Goal: Task Accomplishment & Management: Complete application form

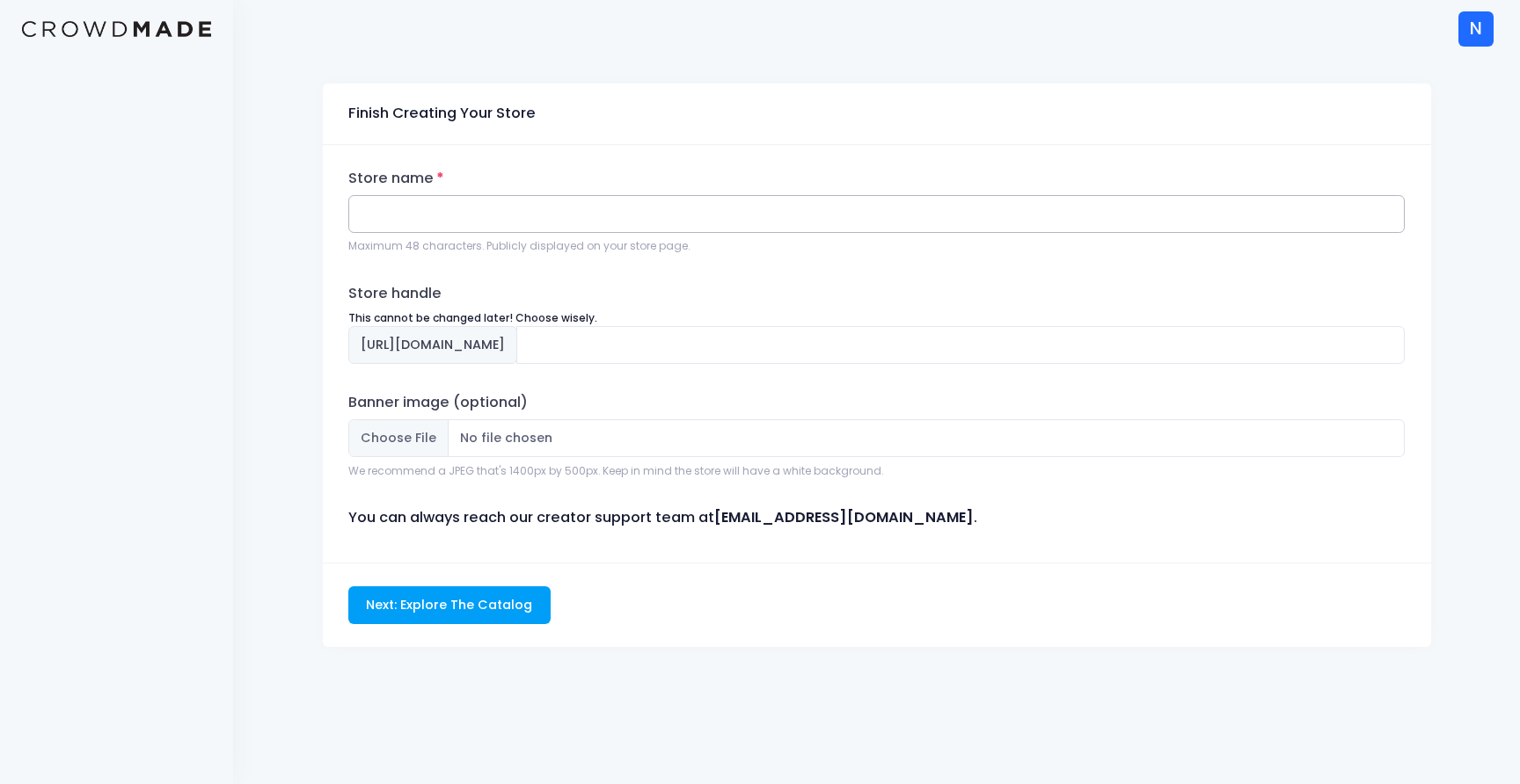
click at [609, 216] on input "Store name" at bounding box center [877, 213] width 1057 height 38
type input "Serious History"
click at [721, 345] on input "serious-history" at bounding box center [961, 345] width 889 height 38
click at [674, 351] on input "serious-history" at bounding box center [961, 345] width 889 height 38
type input "serioushistory"
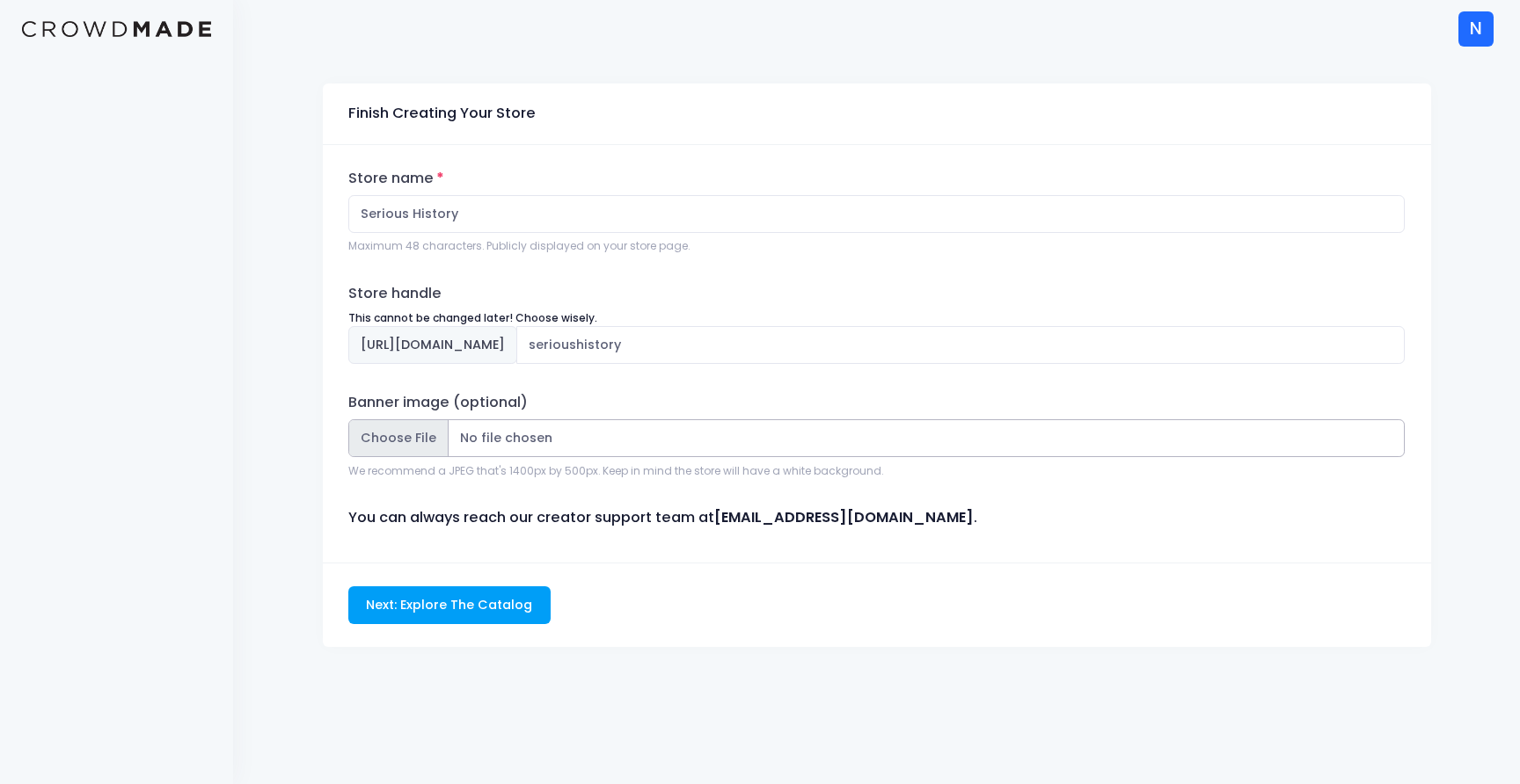
click at [625, 435] on input "Banner image (optional)" at bounding box center [877, 437] width 1057 height 38
type input "C:\fakepath\richardbanner.png"
click at [464, 607] on input "Next: Explore The Catalog" at bounding box center [449, 605] width 202 height 38
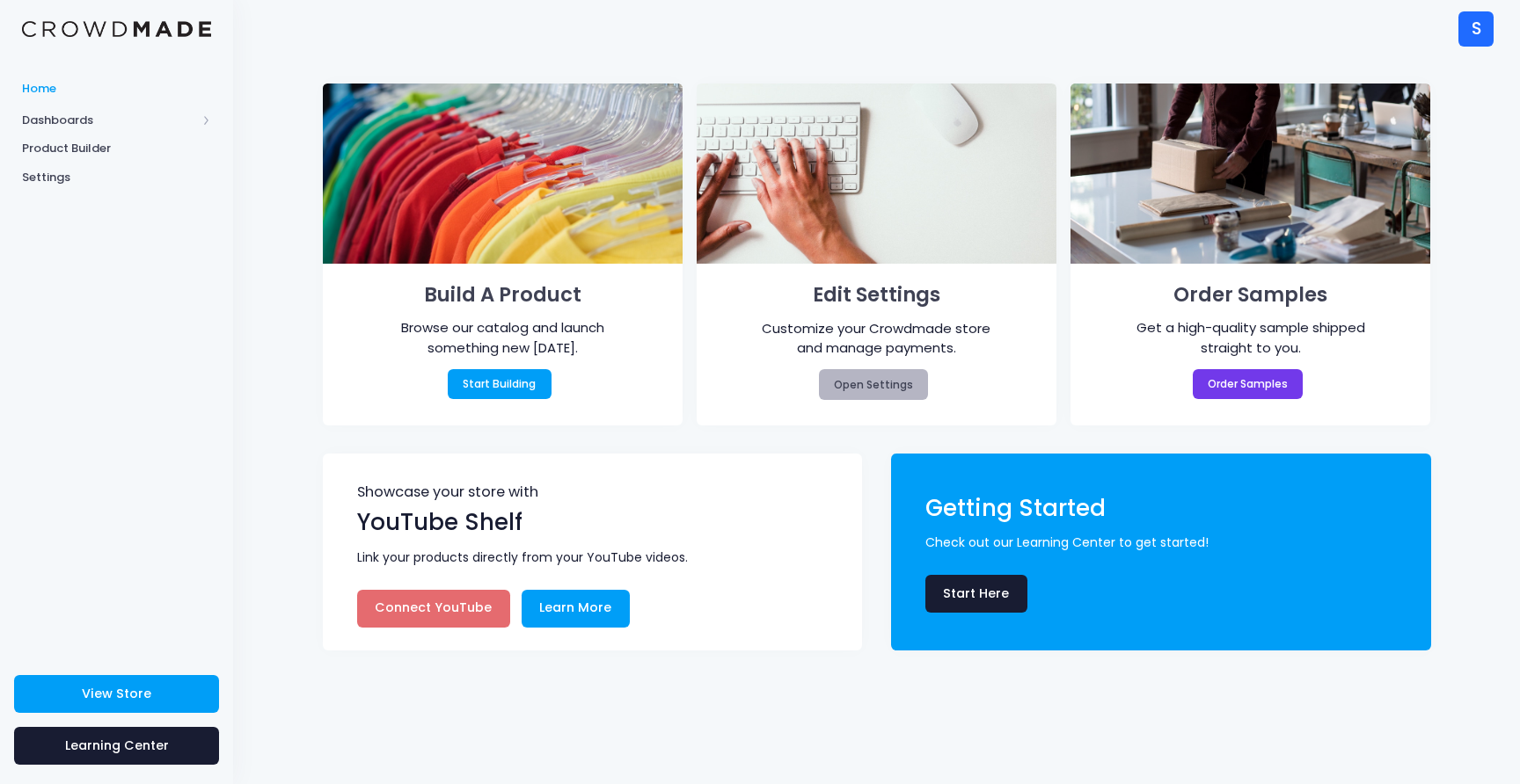
click at [904, 385] on link "Open Settings" at bounding box center [874, 384] width 110 height 30
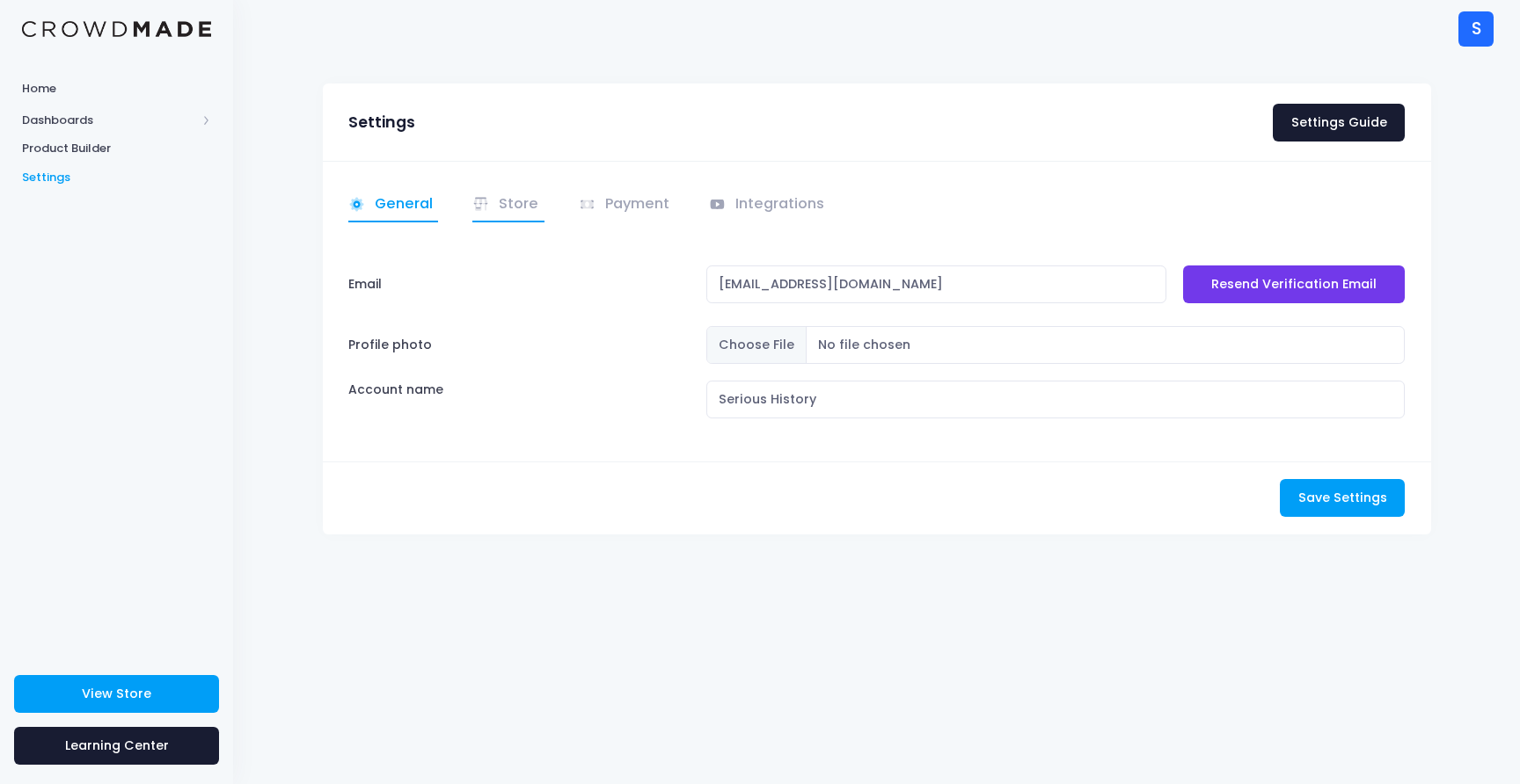
click at [507, 200] on link "Store" at bounding box center [508, 205] width 72 height 34
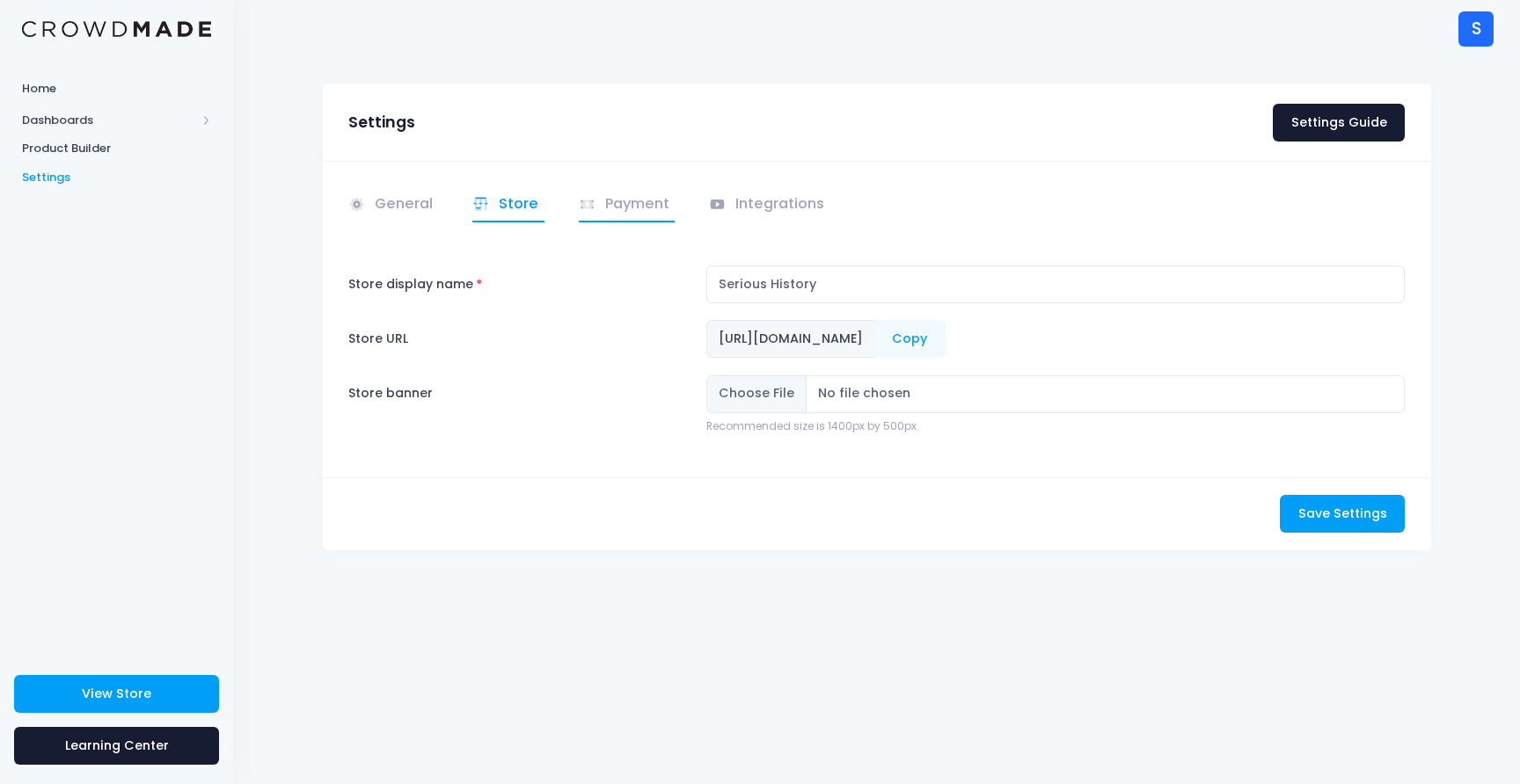
click at [629, 199] on link "Payment" at bounding box center [627, 205] width 97 height 34
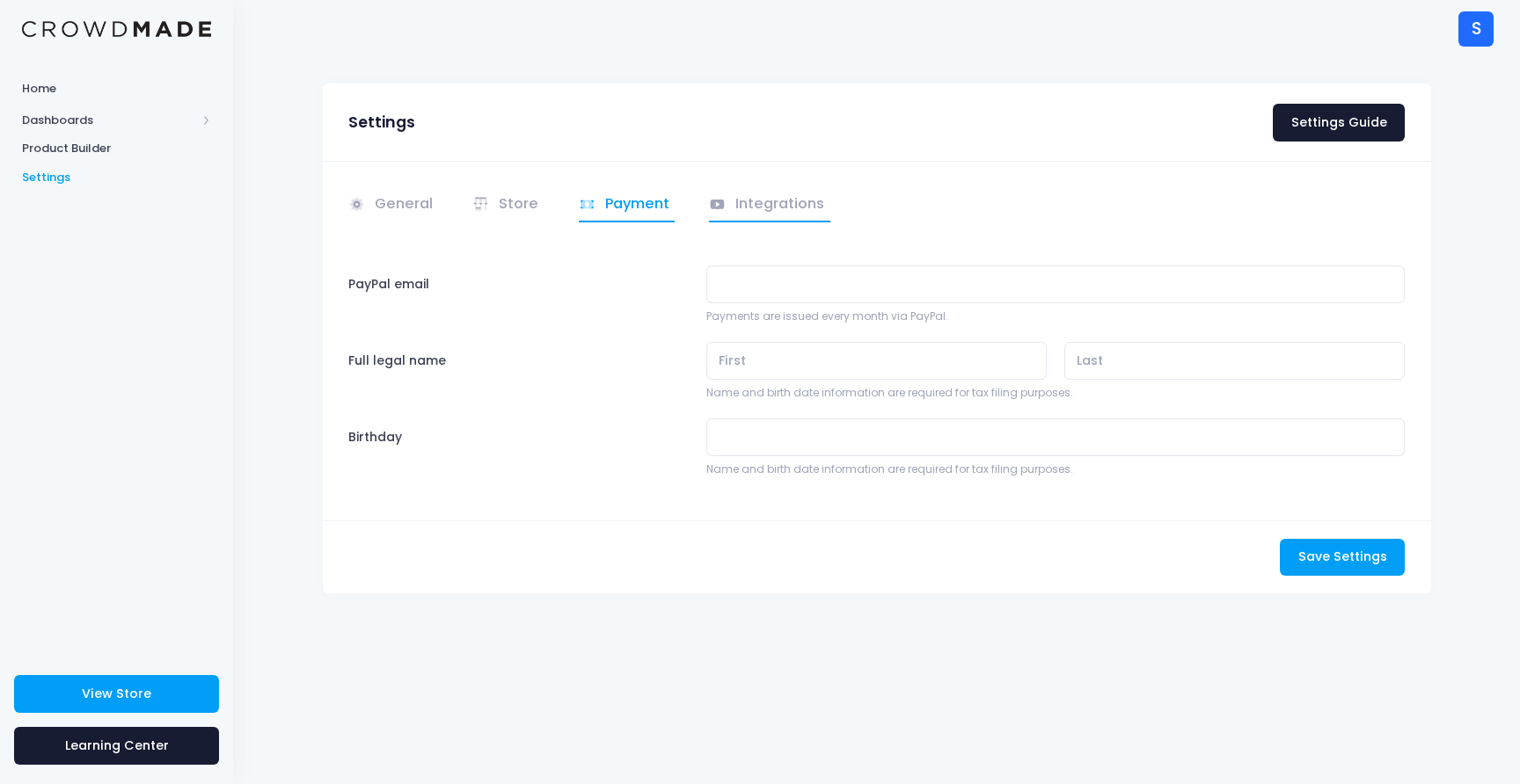
click at [745, 196] on link "Integrations" at bounding box center [770, 205] width 122 height 34
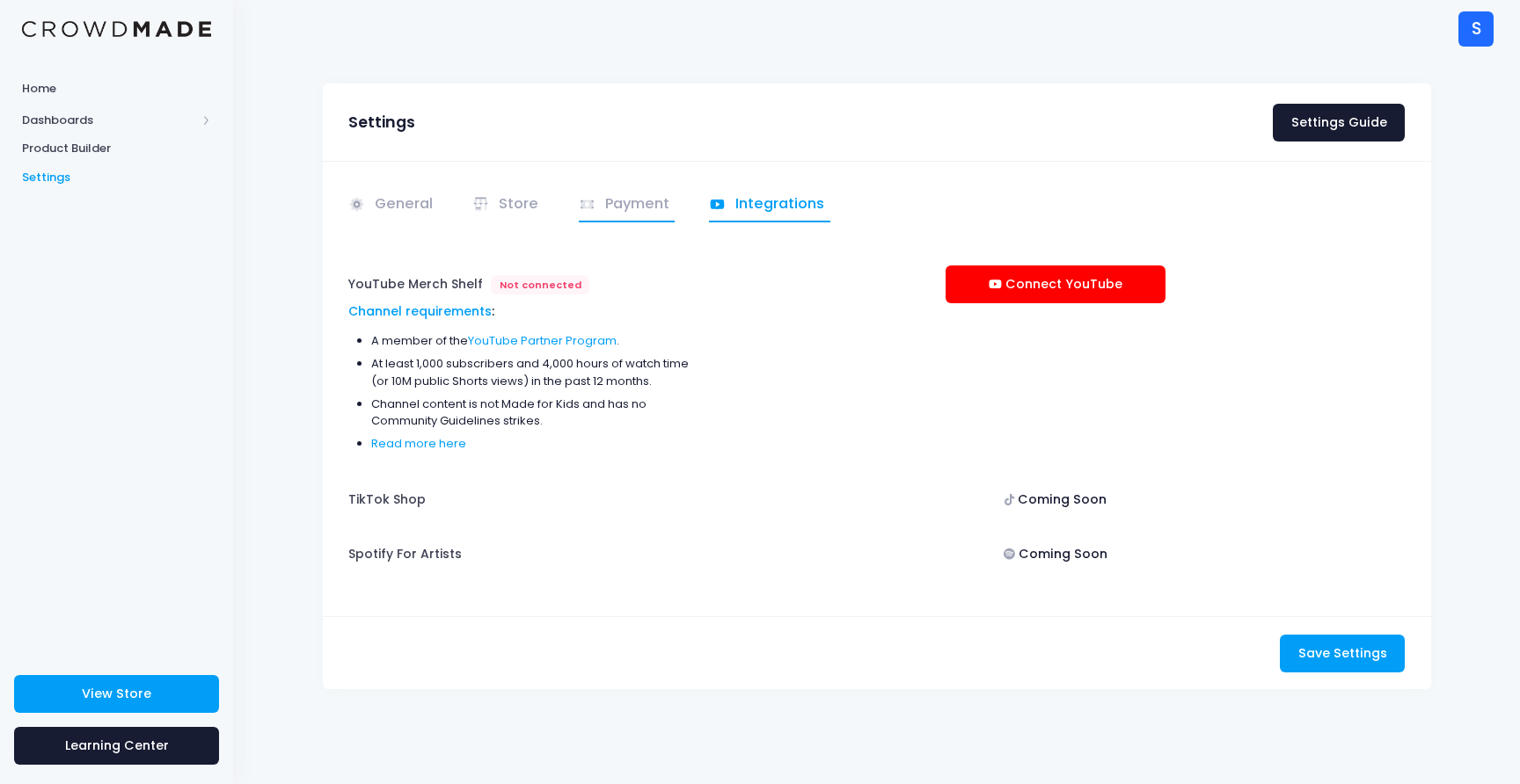
click at [619, 202] on link "Payment" at bounding box center [627, 205] width 97 height 34
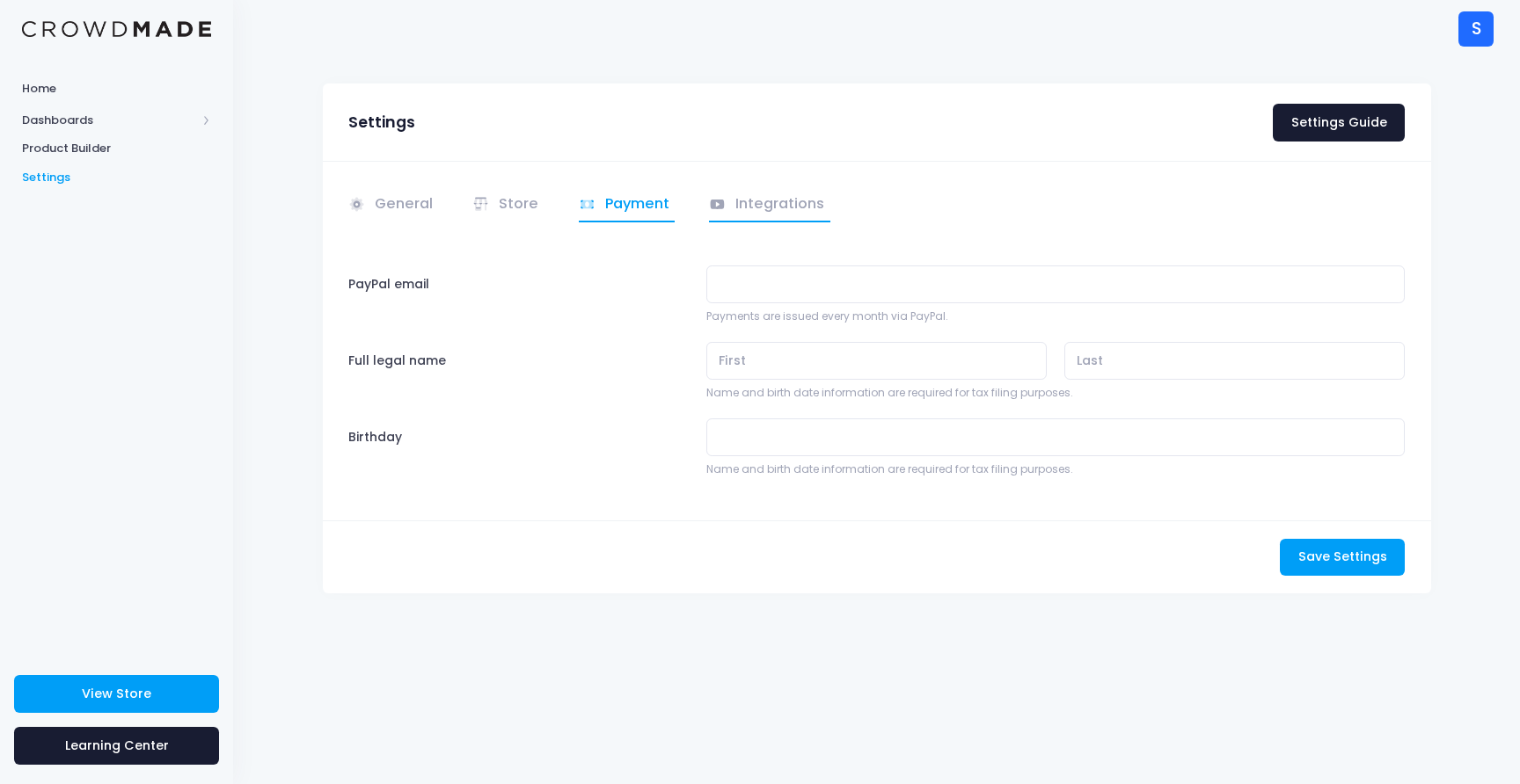
click at [768, 208] on link "Integrations" at bounding box center [770, 205] width 122 height 34
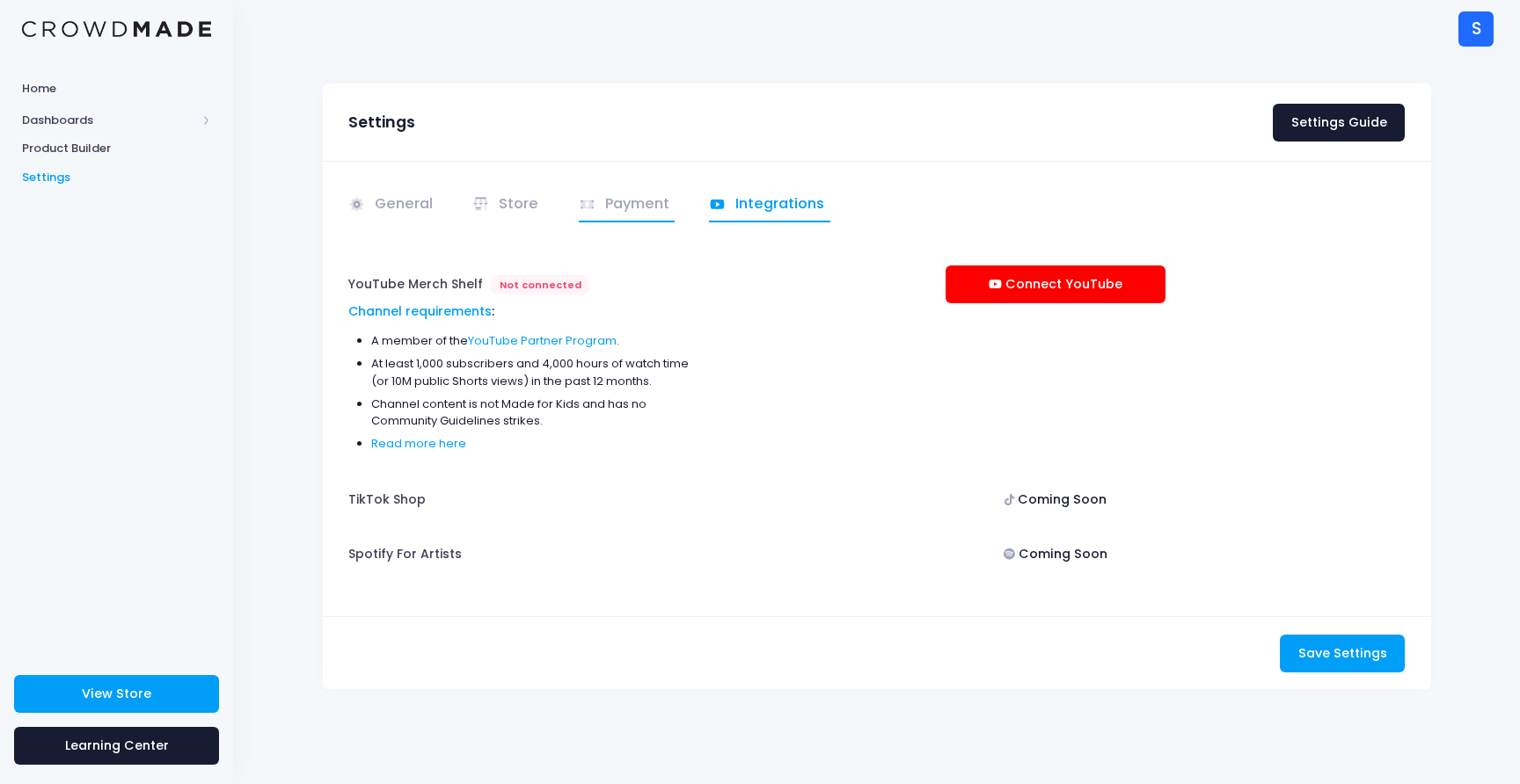
click at [625, 204] on link "Payment" at bounding box center [627, 205] width 97 height 34
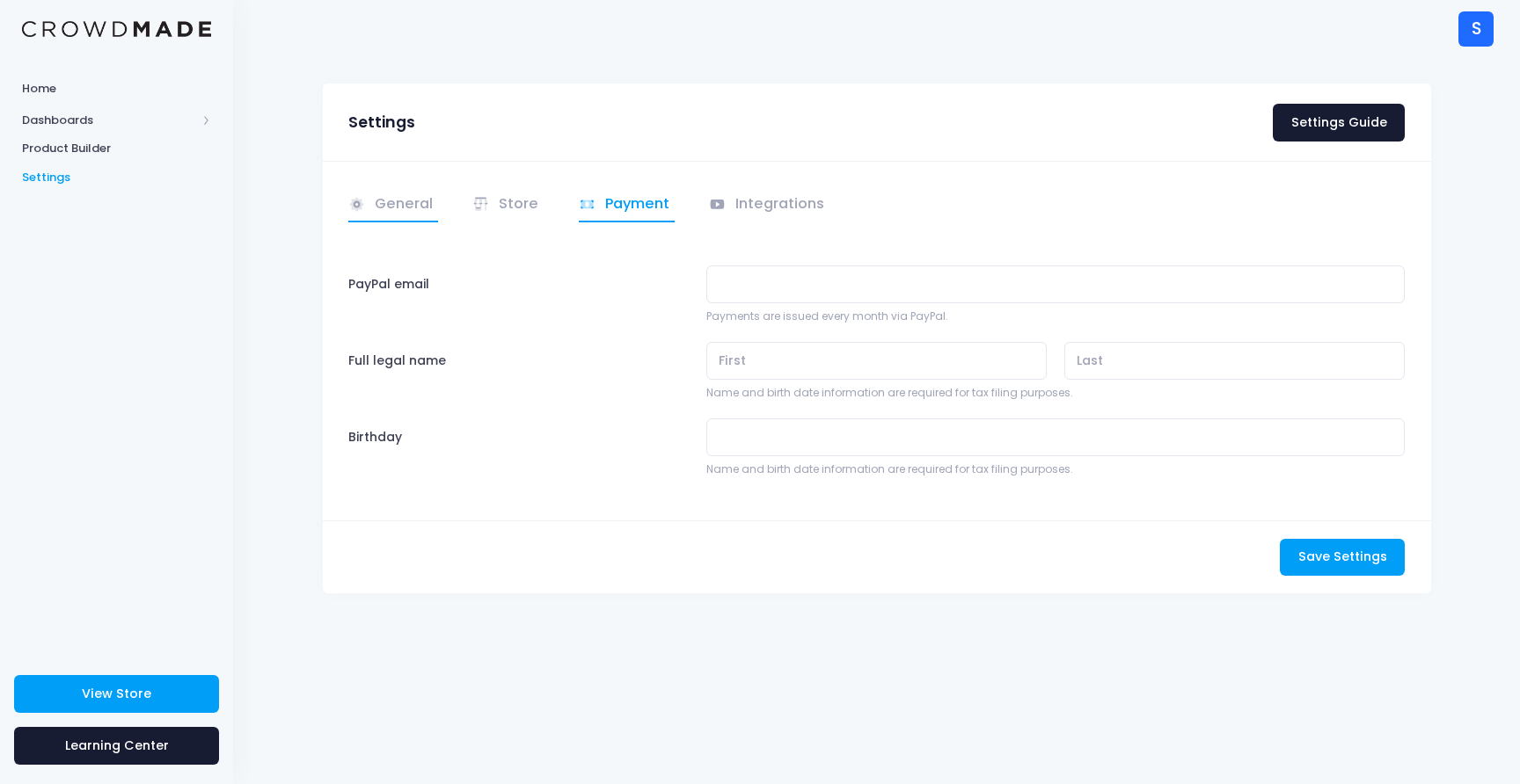
click at [393, 208] on link "General" at bounding box center [393, 205] width 91 height 34
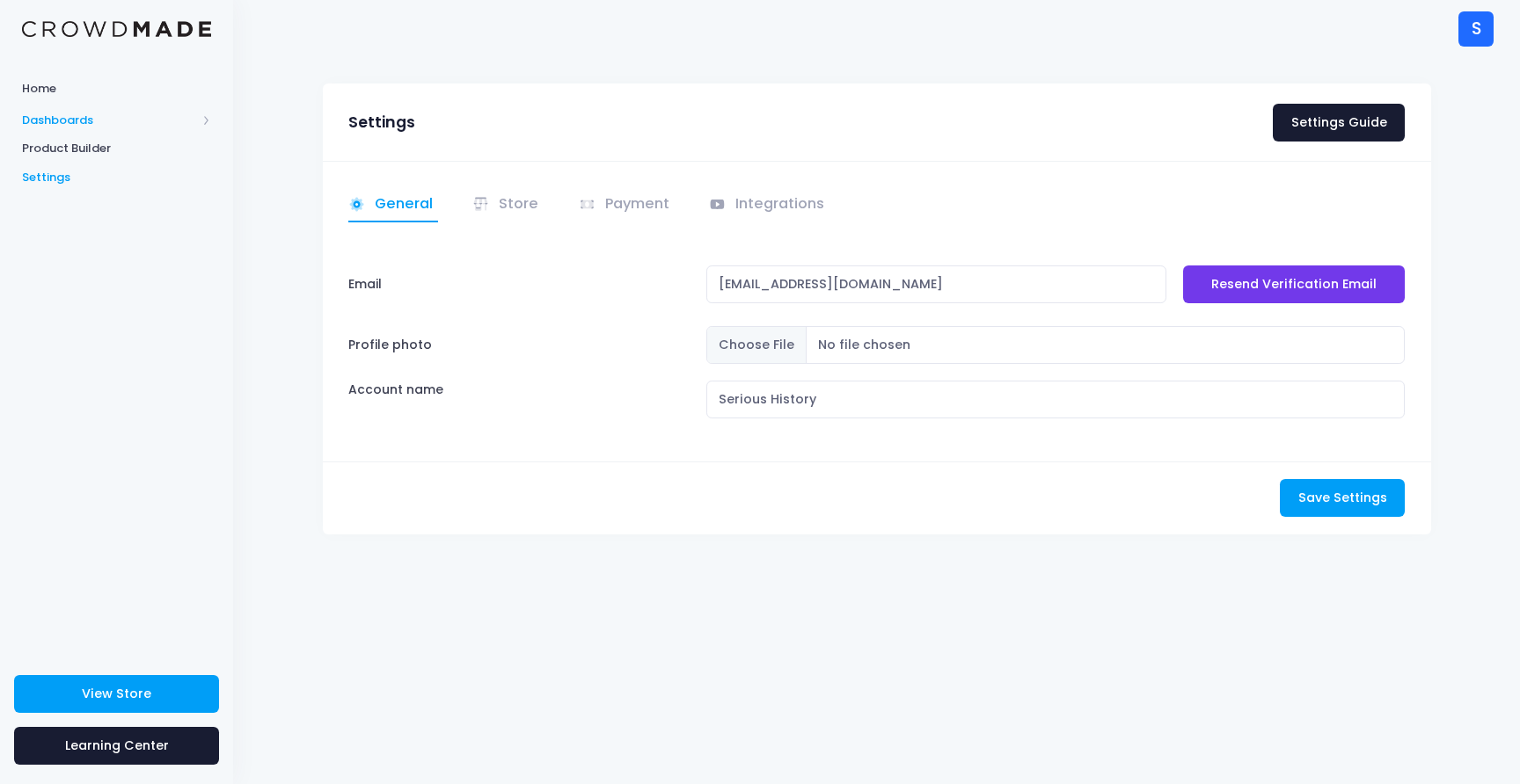
click at [92, 122] on span "Dashboards" at bounding box center [109, 120] width 174 height 17
click at [93, 199] on span "Product Builder" at bounding box center [116, 205] width 189 height 17
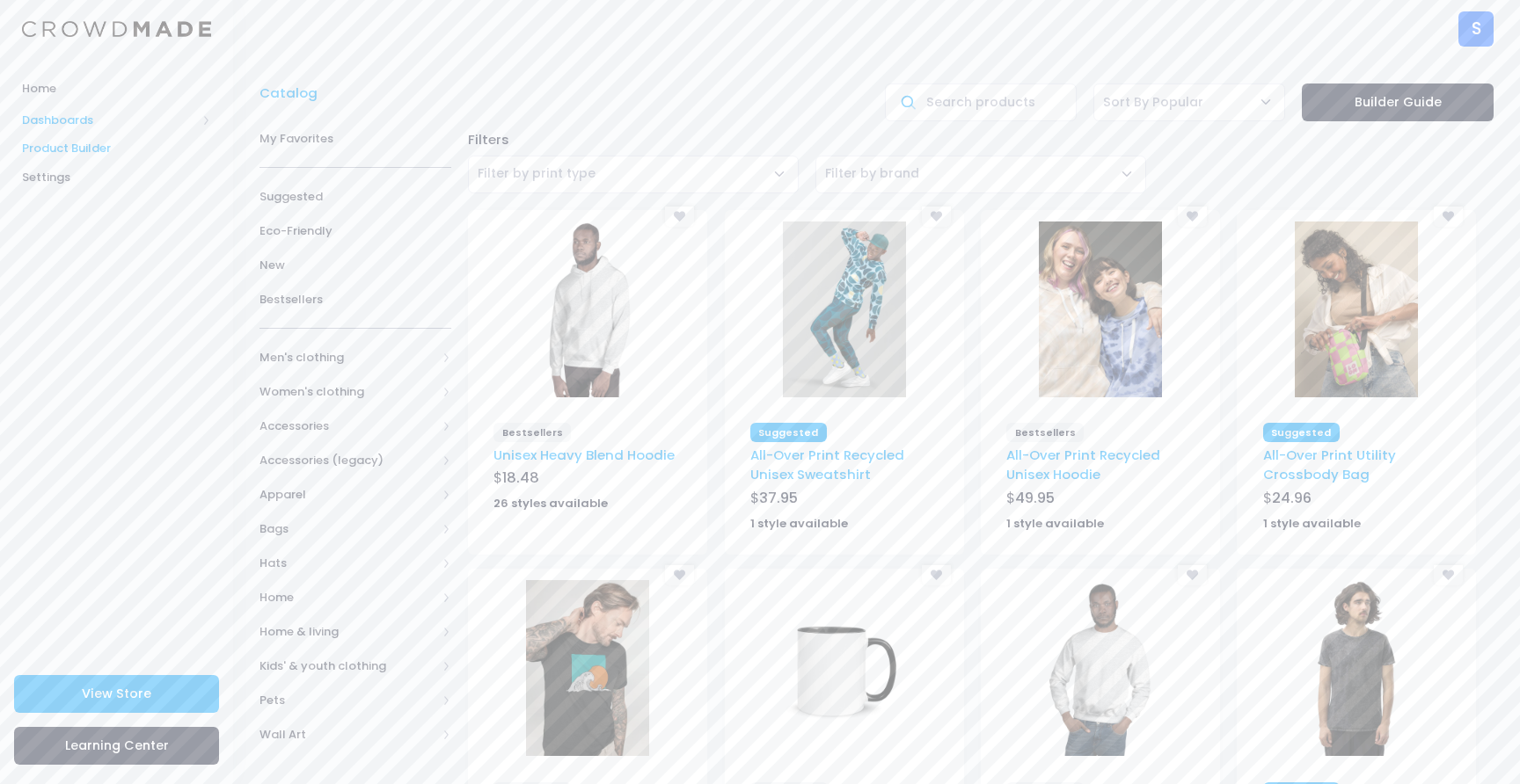
click at [98, 122] on span "Dashboards" at bounding box center [109, 120] width 174 height 17
click at [47, 91] on span "Home" at bounding box center [116, 88] width 189 height 17
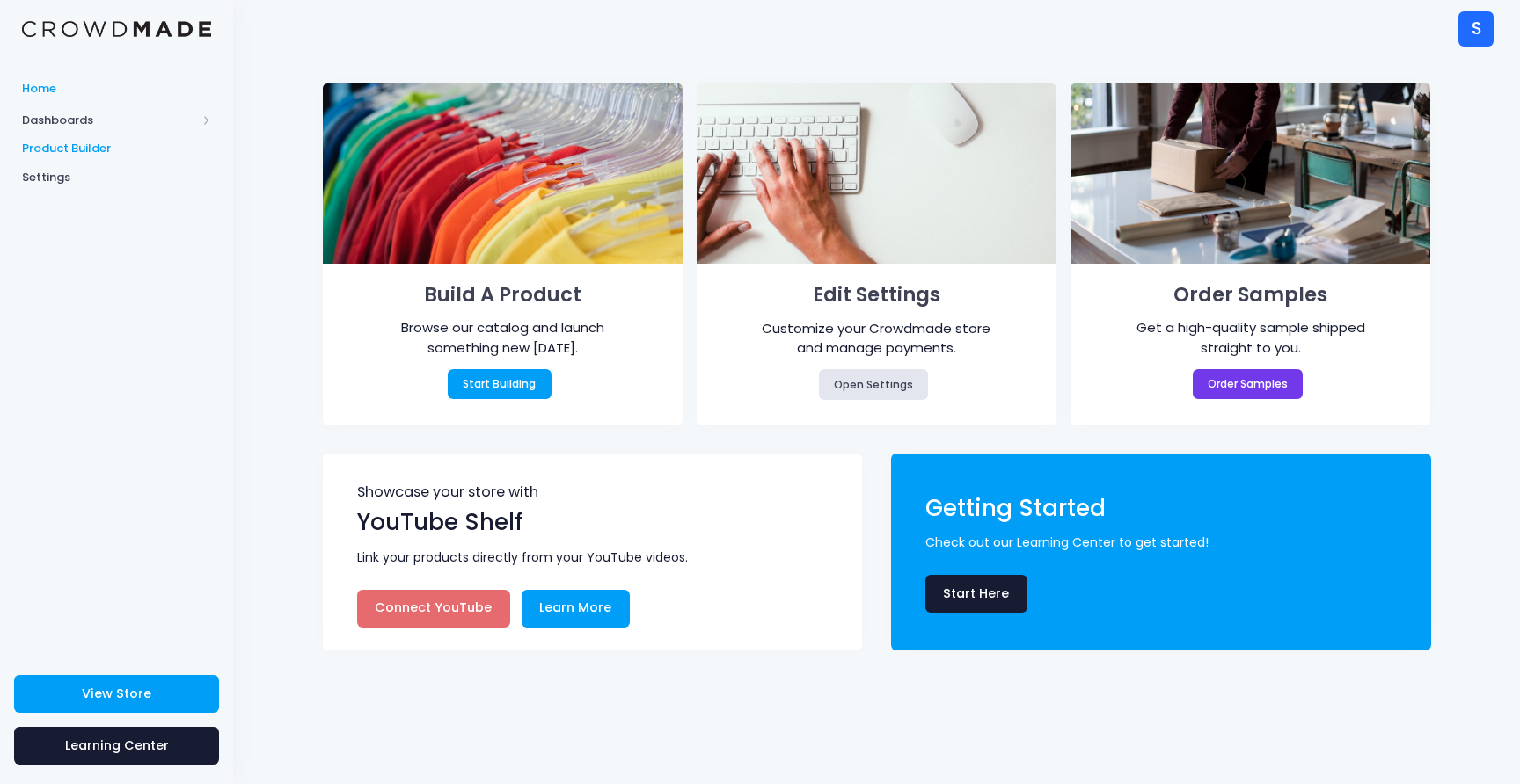
click at [91, 146] on span "Product Builder" at bounding box center [116, 148] width 189 height 17
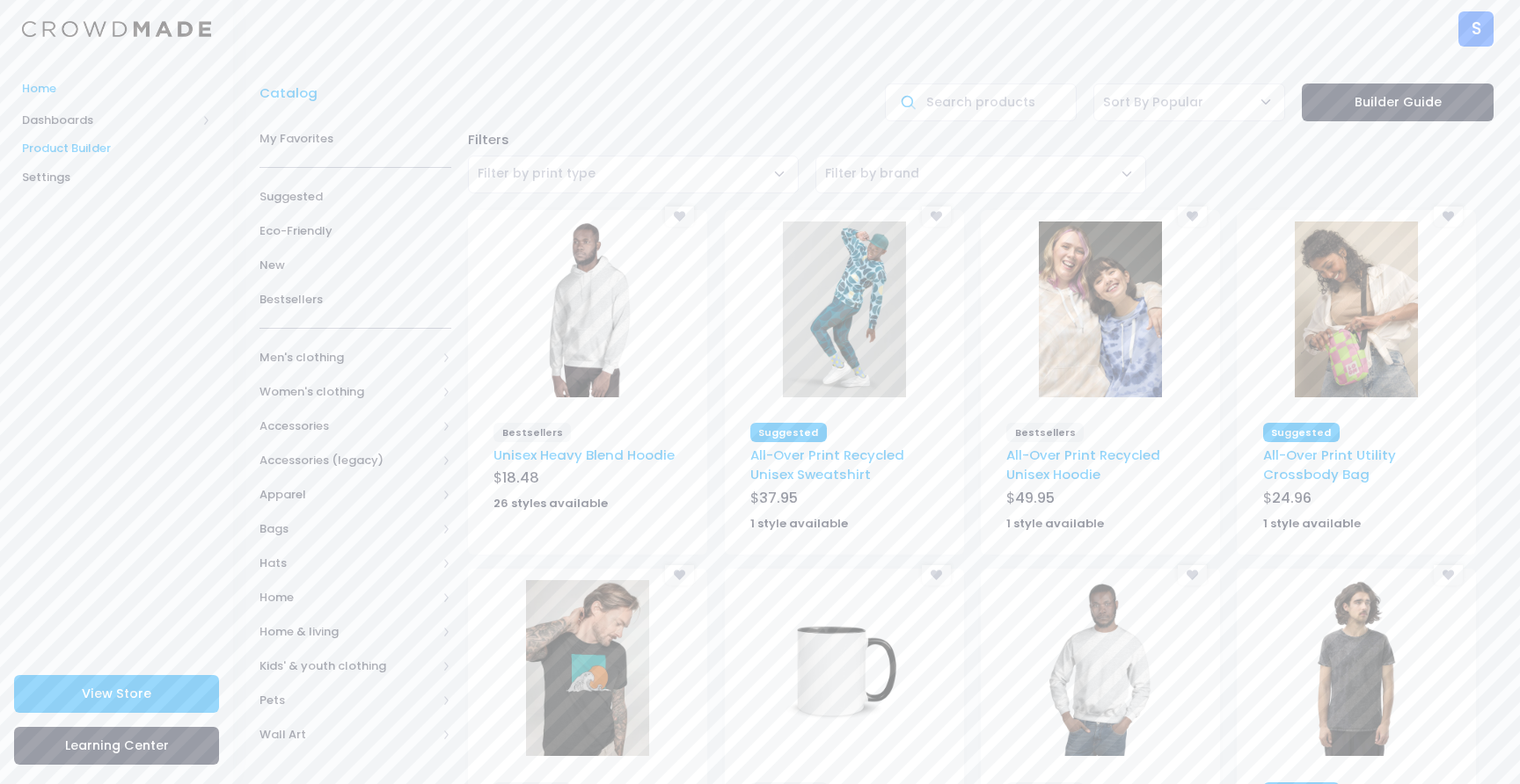
click at [38, 92] on span "Home" at bounding box center [116, 88] width 189 height 17
